Goal: Task Accomplishment & Management: Manage account settings

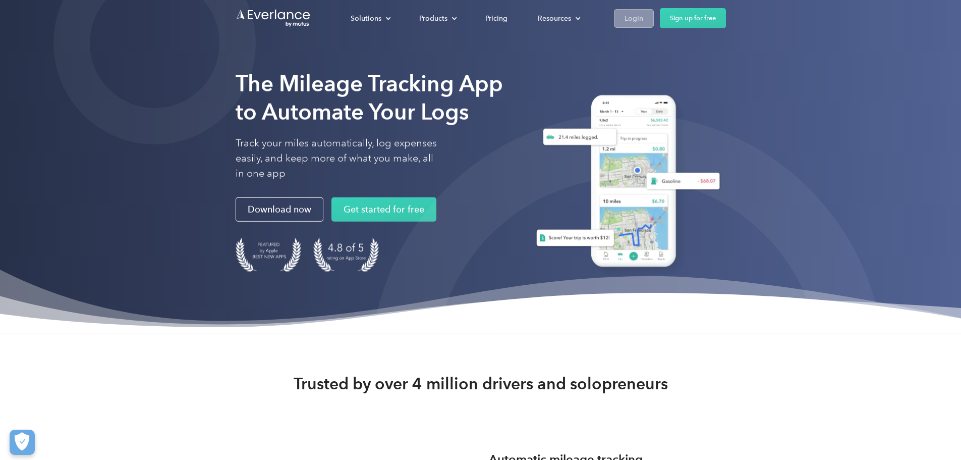
click at [643, 13] on div "Login" at bounding box center [633, 18] width 19 height 13
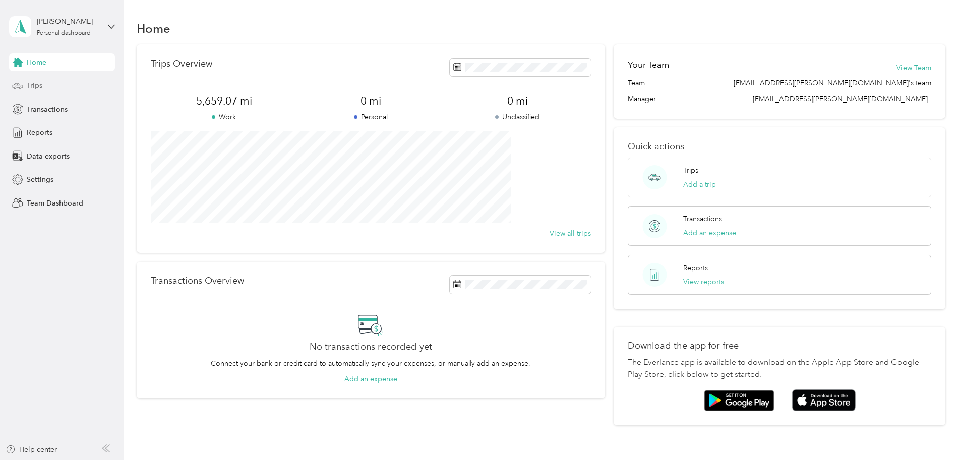
click at [25, 84] on div "Trips" at bounding box center [62, 86] width 106 height 18
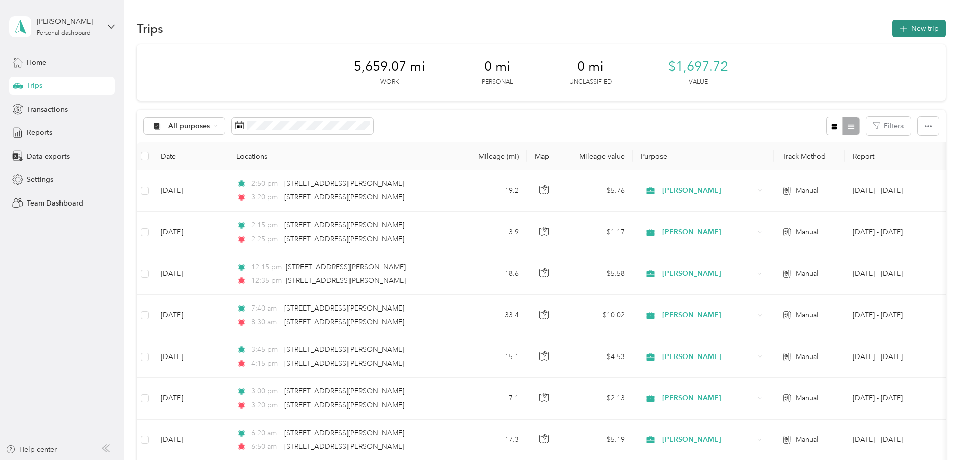
click at [898, 26] on icon "button" at bounding box center [904, 29] width 12 height 12
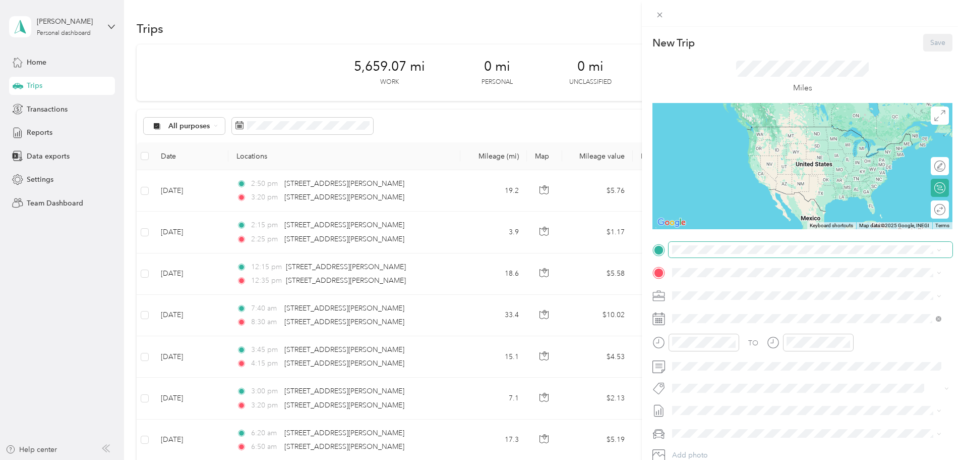
click at [704, 459] on div "New Trip Save This trip cannot be edited because it is either under review, app…" at bounding box center [479, 460] width 958 height 0
click at [729, 291] on span "31542 Stahl Lane Bulverde, Texas 78163, United States" at bounding box center [770, 285] width 157 height 9
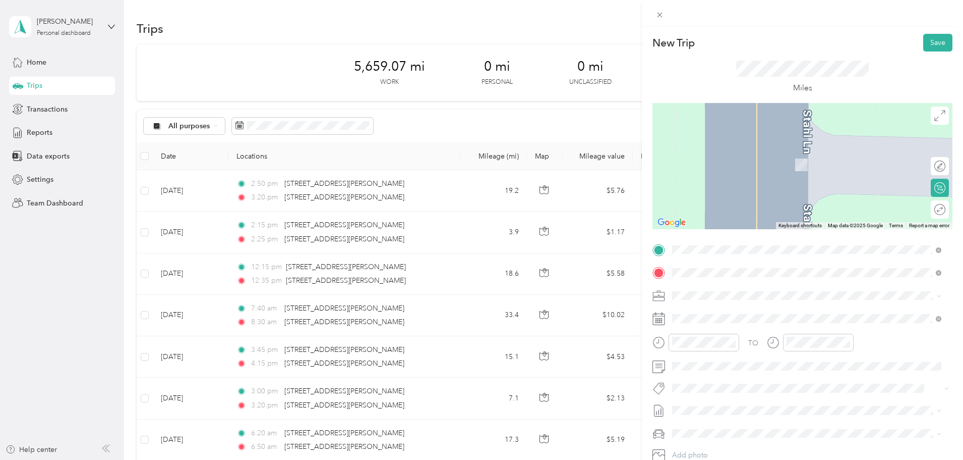
click at [739, 312] on span "20935 US Highway 281 North San Antonio, Texas 78258, United States" at bounding box center [742, 308] width 101 height 9
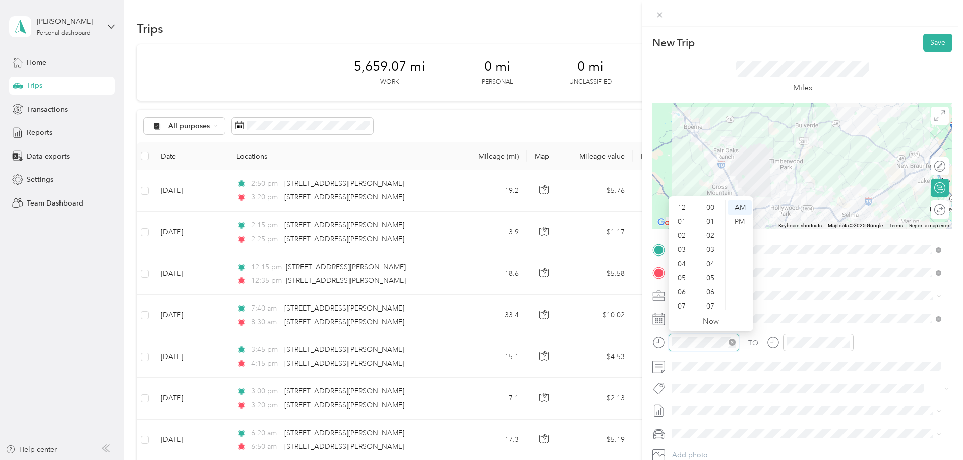
scroll to position [61, 0]
click at [683, 289] on div "10" at bounding box center [683, 288] width 24 height 14
click at [709, 207] on div "00" at bounding box center [712, 207] width 24 height 14
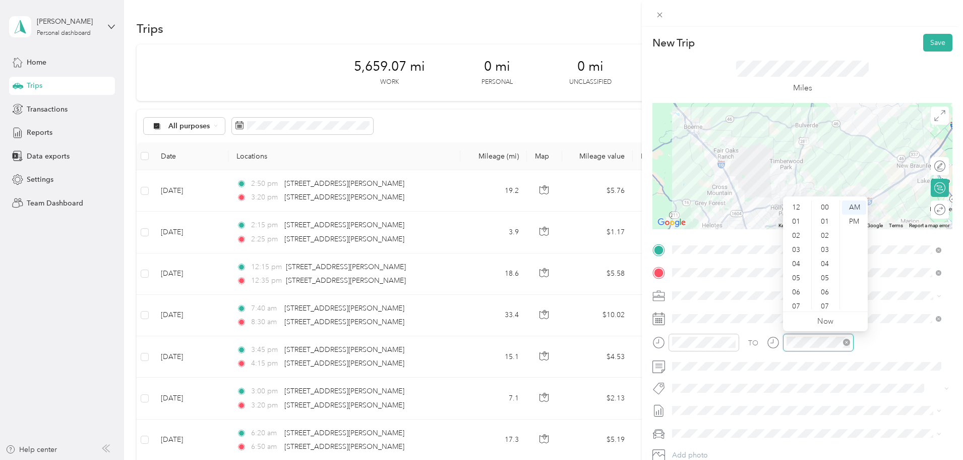
scroll to position [61, 0]
click at [690, 348] on div at bounding box center [704, 342] width 71 height 18
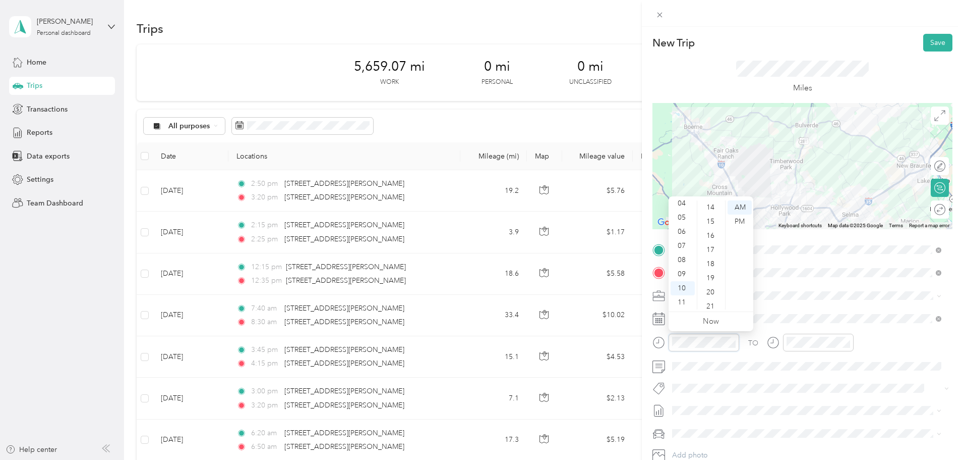
scroll to position [202, 0]
click at [707, 213] on div "15" at bounding box center [712, 217] width 24 height 14
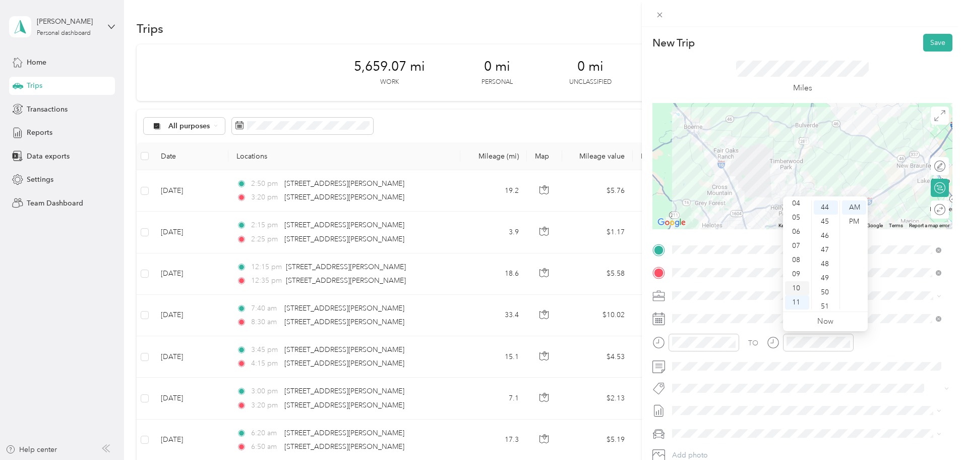
click at [795, 288] on div "10" at bounding box center [797, 288] width 24 height 14
click at [825, 212] on div "30" at bounding box center [826, 211] width 24 height 14
click at [928, 46] on button "Save" at bounding box center [938, 43] width 29 height 18
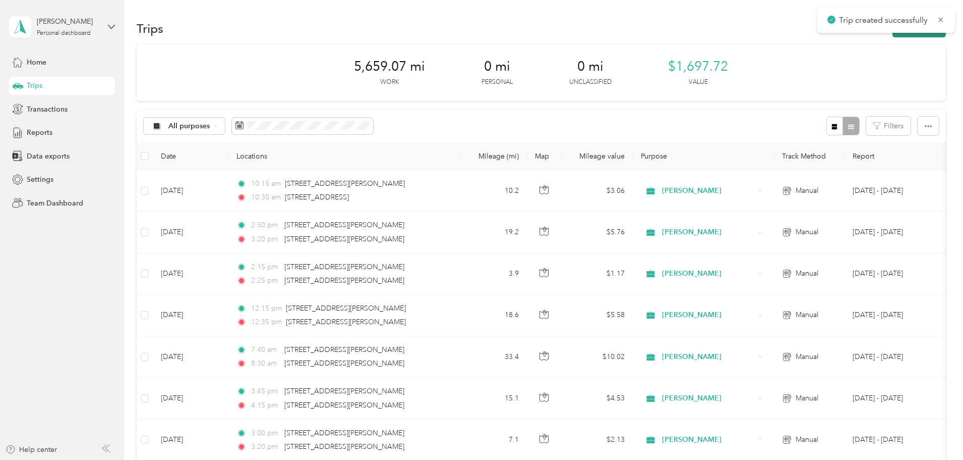
click at [893, 34] on button "New trip" at bounding box center [919, 29] width 53 height 18
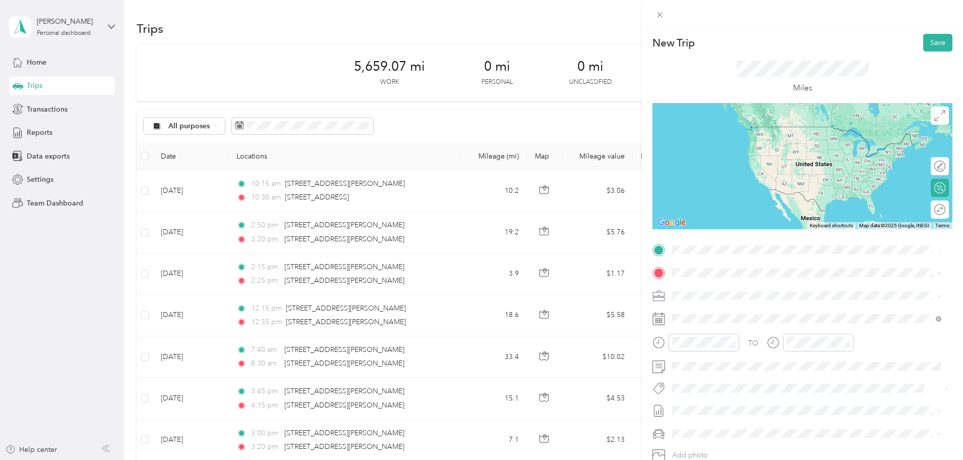
click at [738, 290] on span "20935 US Highway 281 North San Antonio, Texas 78258, United States" at bounding box center [742, 285] width 101 height 9
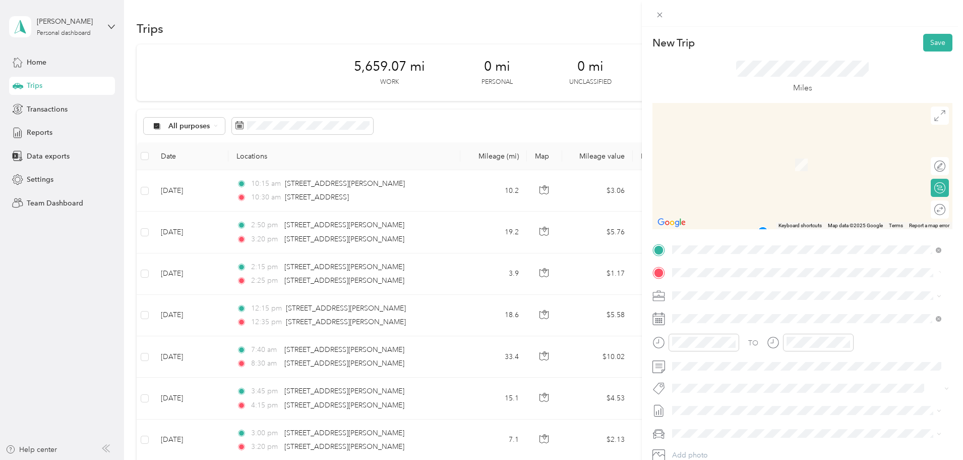
click at [722, 311] on span "12500 San Pedro Avenue San Antonio, Texas 78216, United States" at bounding box center [770, 308] width 157 height 9
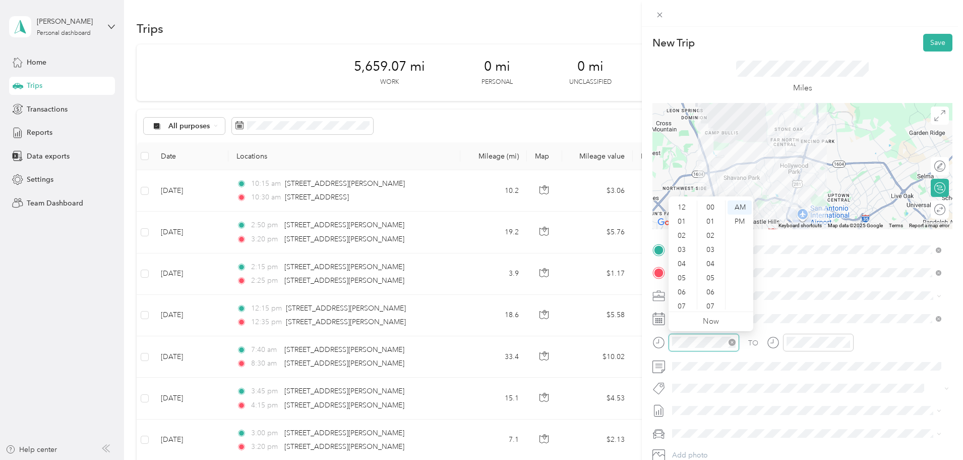
scroll to position [61, 0]
click at [681, 286] on div "10" at bounding box center [683, 288] width 24 height 14
click at [708, 277] on div "50" at bounding box center [712, 278] width 24 height 14
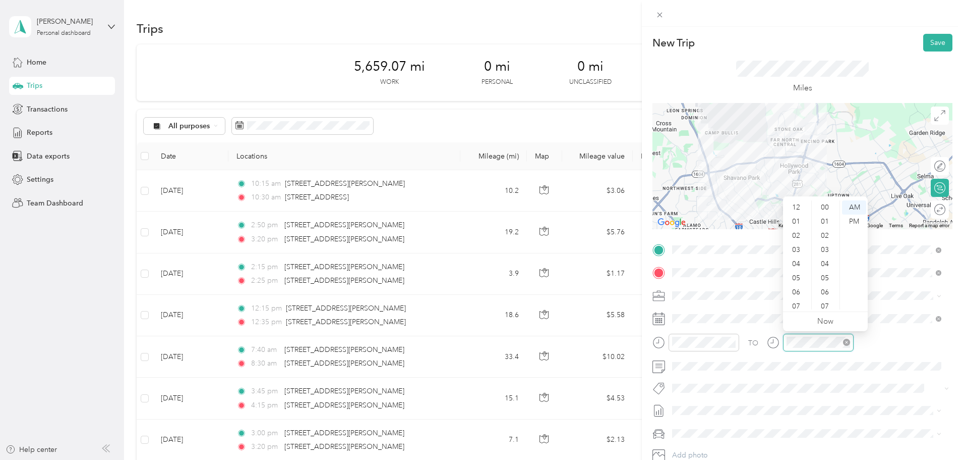
scroll to position [61, 0]
click at [797, 300] on div "11" at bounding box center [797, 302] width 24 height 14
click at [828, 214] on div "10" at bounding box center [826, 217] width 24 height 14
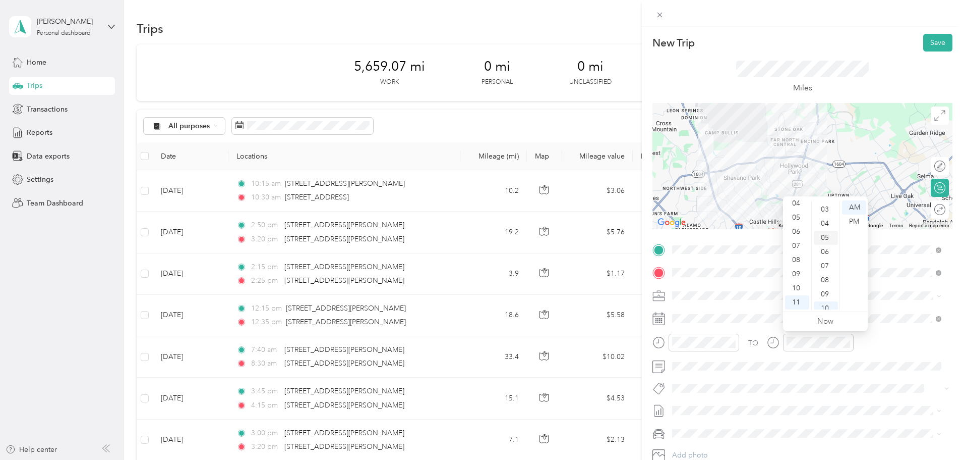
click at [827, 236] on div "05" at bounding box center [826, 238] width 24 height 14
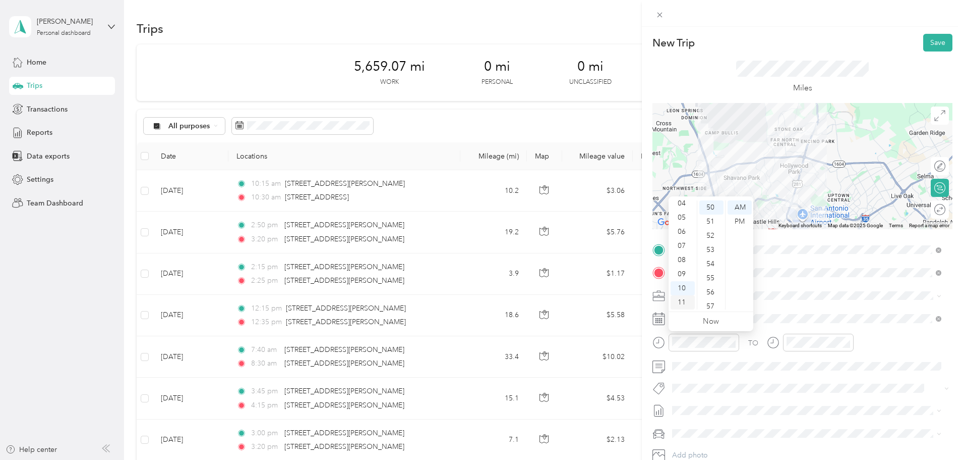
click at [681, 305] on div "11" at bounding box center [683, 302] width 24 height 14
click at [710, 204] on div "00" at bounding box center [712, 207] width 24 height 14
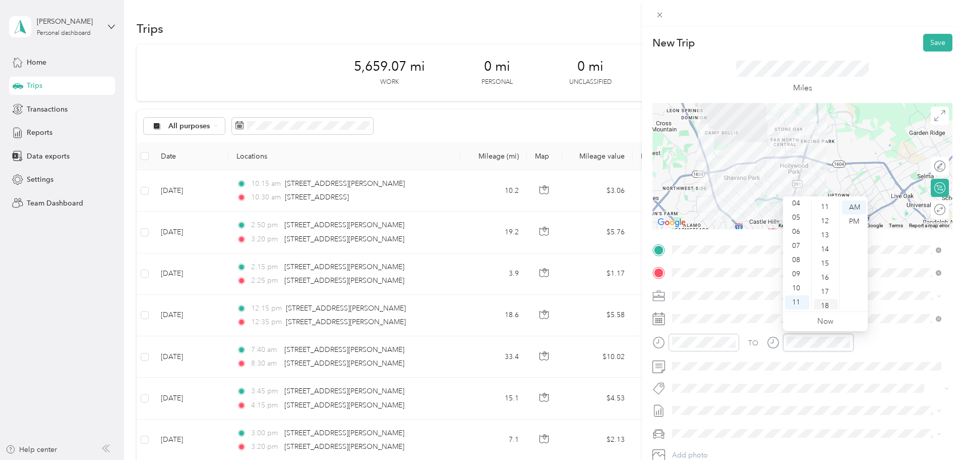
scroll to position [171, 0]
click at [827, 247] on div "15" at bounding box center [826, 248] width 24 height 14
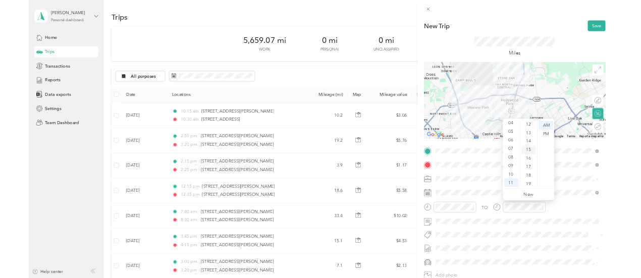
scroll to position [212, 0]
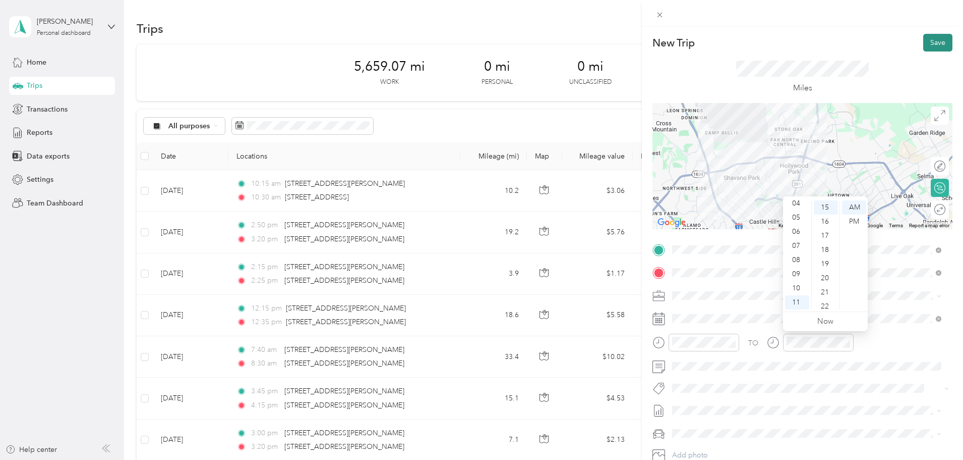
click at [924, 50] on button "Save" at bounding box center [938, 43] width 29 height 18
